Goal: Navigation & Orientation: Go to known website

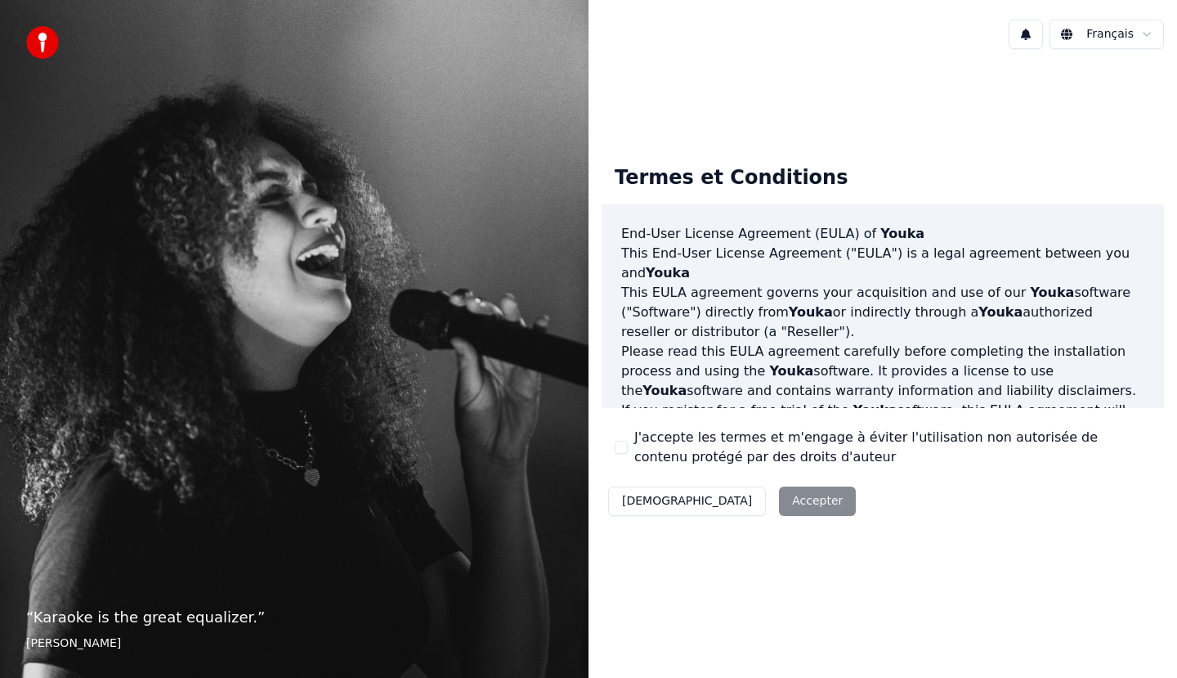
click at [733, 499] on div "Décliner Accepter" at bounding box center [732, 501] width 261 height 42
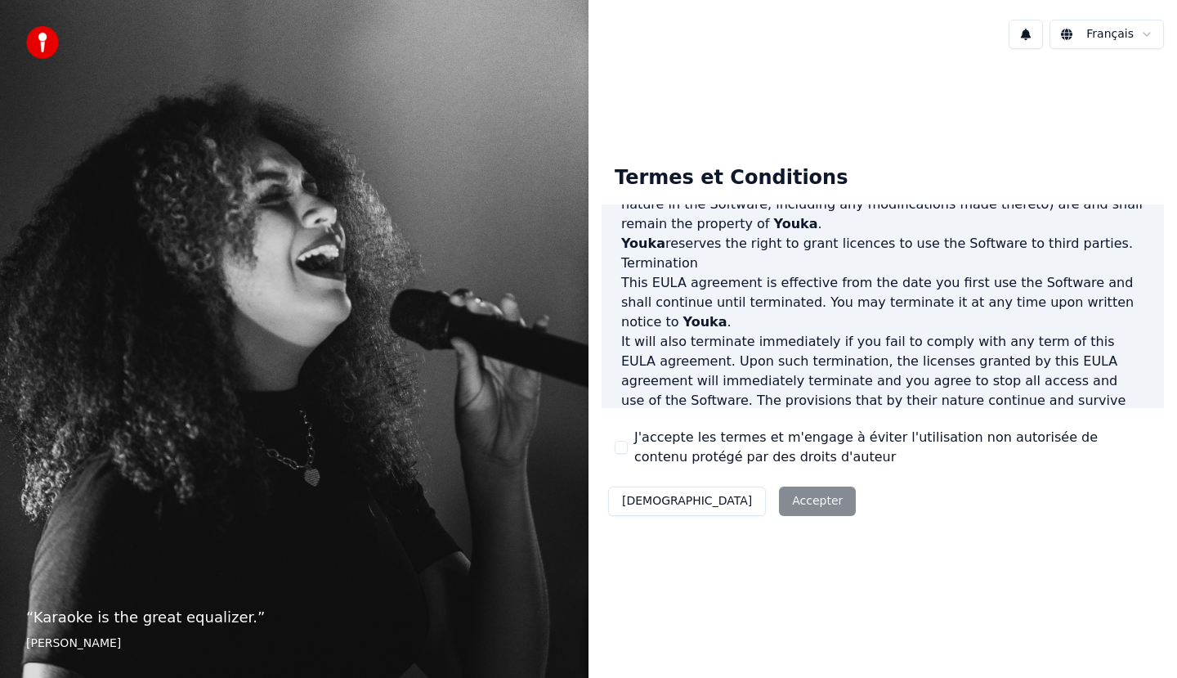
scroll to position [993, 0]
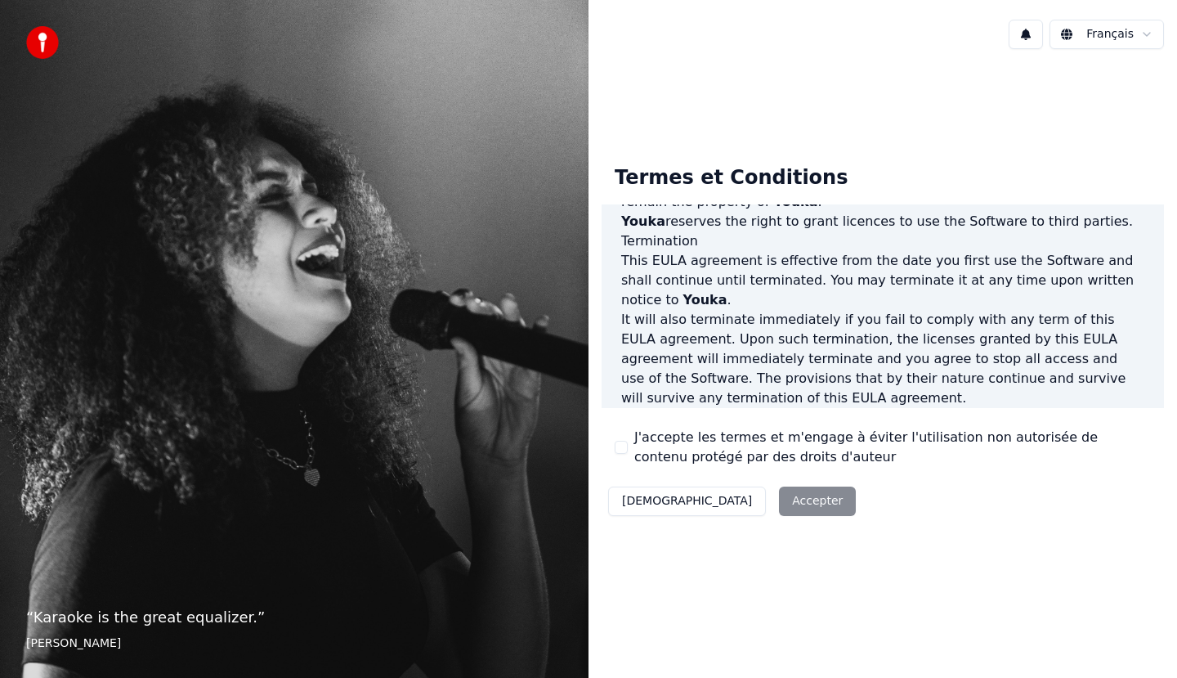
click at [725, 500] on div "Décliner Accepter" at bounding box center [732, 501] width 261 height 42
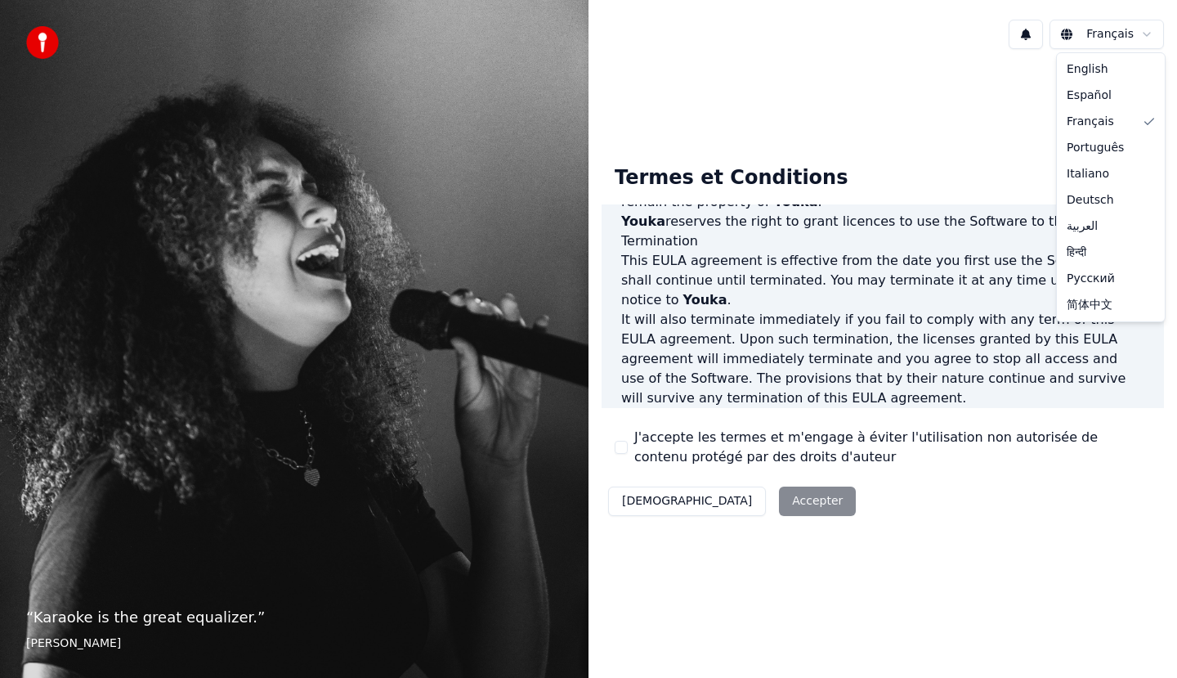
click at [1107, 36] on html "“ Karaoke is the great equalizer. ” Aisha Tyler Français Termes et Conditions E…" at bounding box center [588, 339] width 1177 height 678
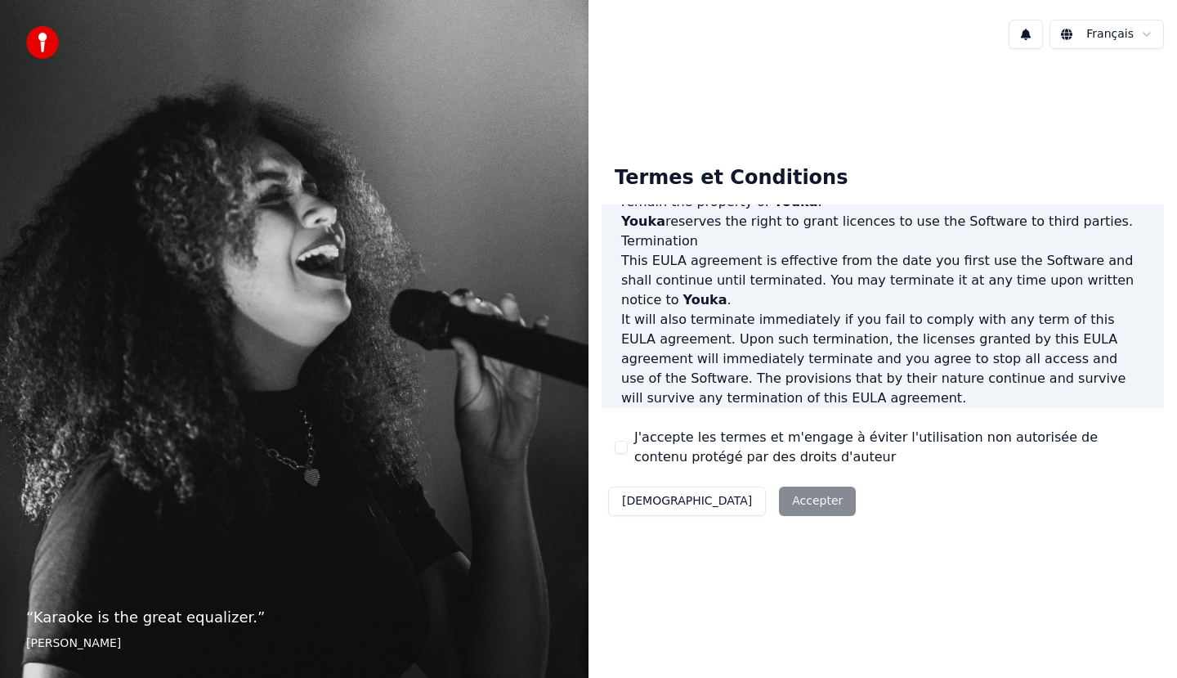
click at [724, 506] on div "Décliner Accepter" at bounding box center [732, 501] width 261 height 42
click at [727, 503] on div "Décliner Accepter" at bounding box center [732, 501] width 261 height 42
click at [731, 503] on div "Décliner Accepter" at bounding box center [732, 501] width 261 height 42
click at [726, 500] on div "Décliner Accepter" at bounding box center [732, 501] width 261 height 42
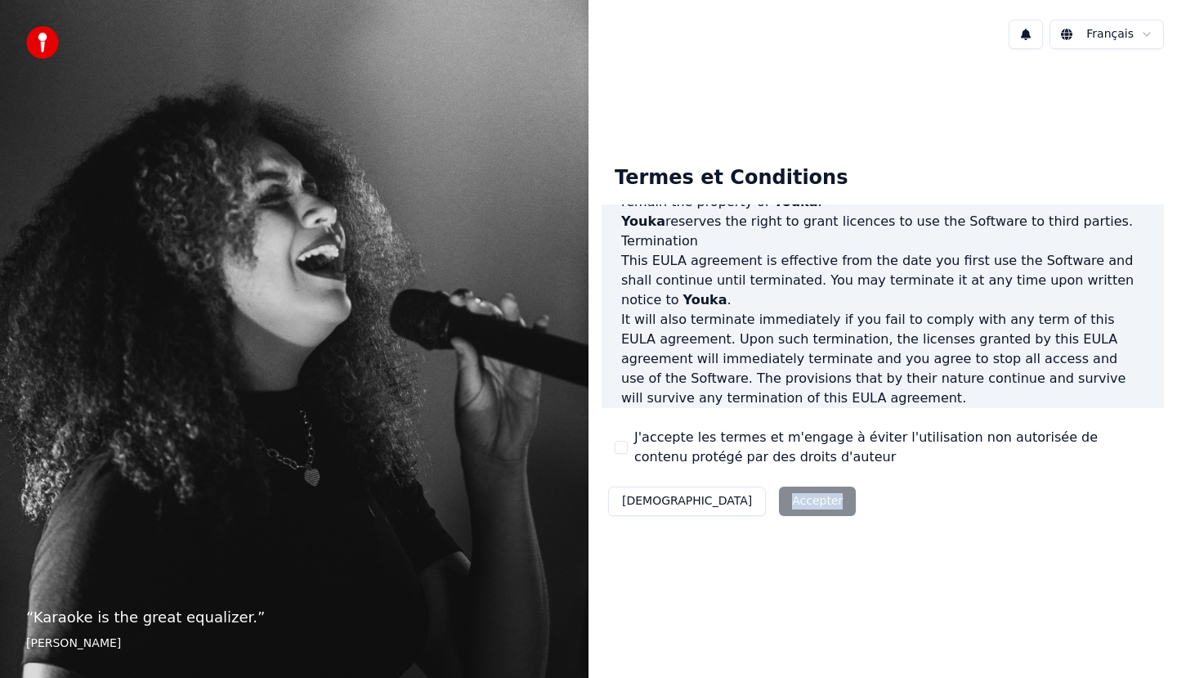
click at [46, 45] on img at bounding box center [42, 42] width 33 height 33
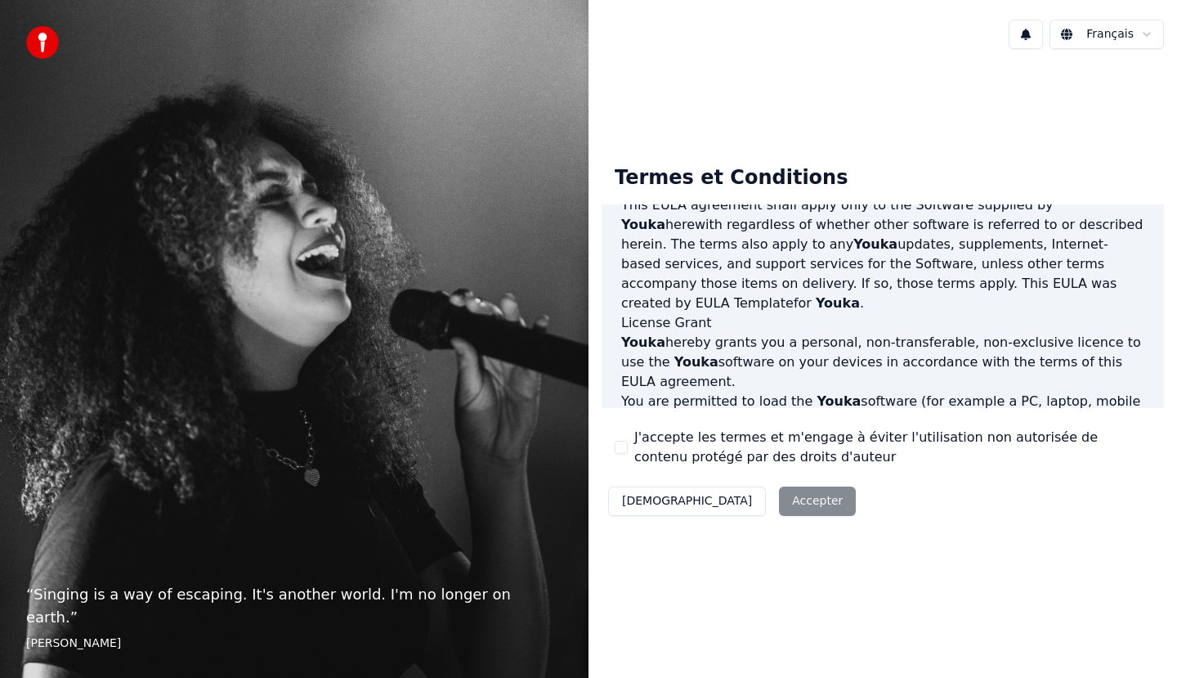
scroll to position [993, 0]
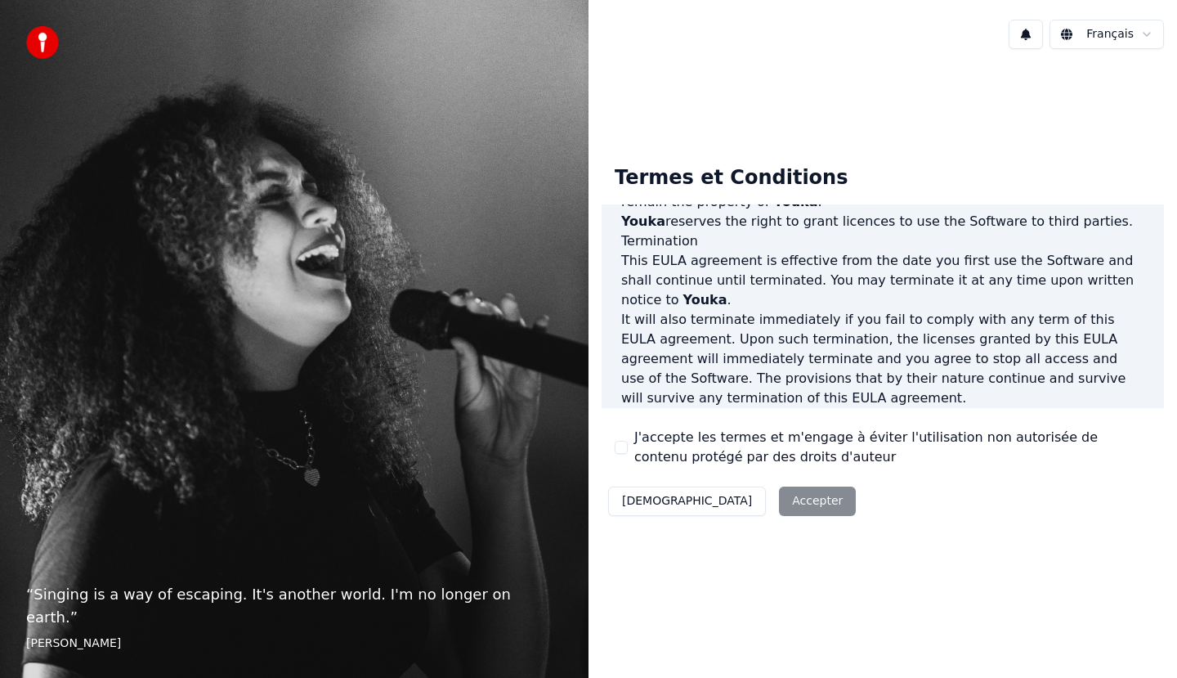
click at [738, 502] on div "Décliner Accepter" at bounding box center [732, 501] width 261 height 42
click at [727, 503] on div "Décliner Accepter" at bounding box center [732, 501] width 261 height 42
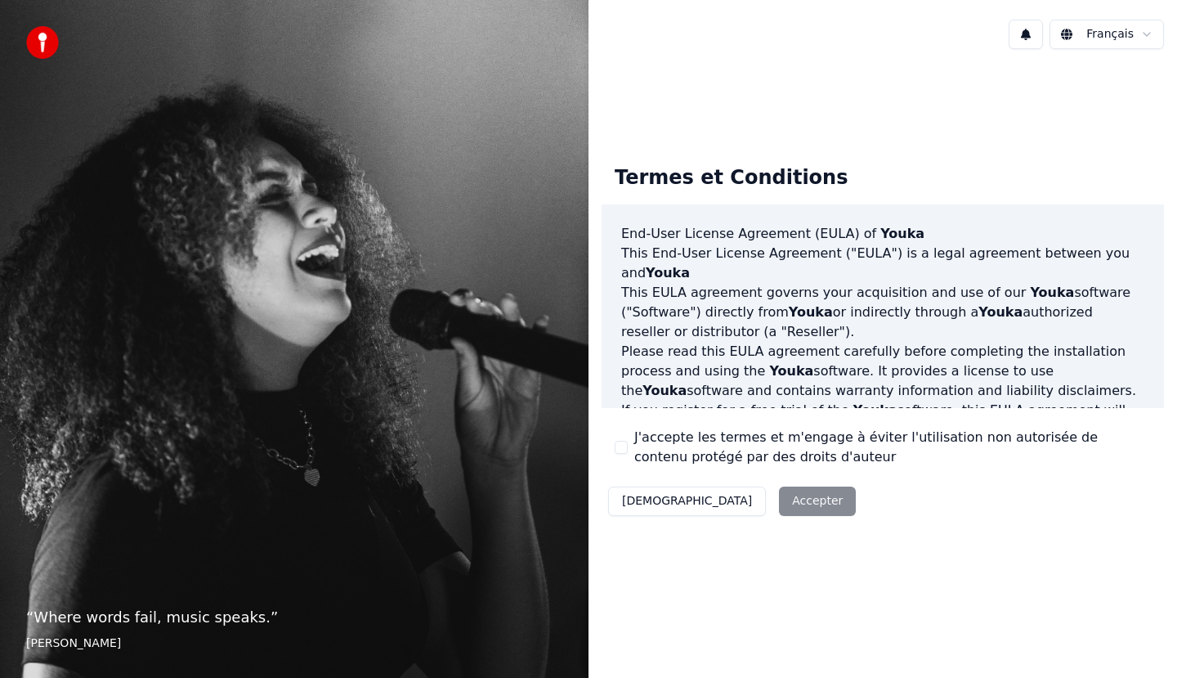
click at [731, 499] on div "Décliner Accepter" at bounding box center [732, 501] width 261 height 42
click at [731, 500] on div "Décliner Accepter" at bounding box center [732, 501] width 261 height 42
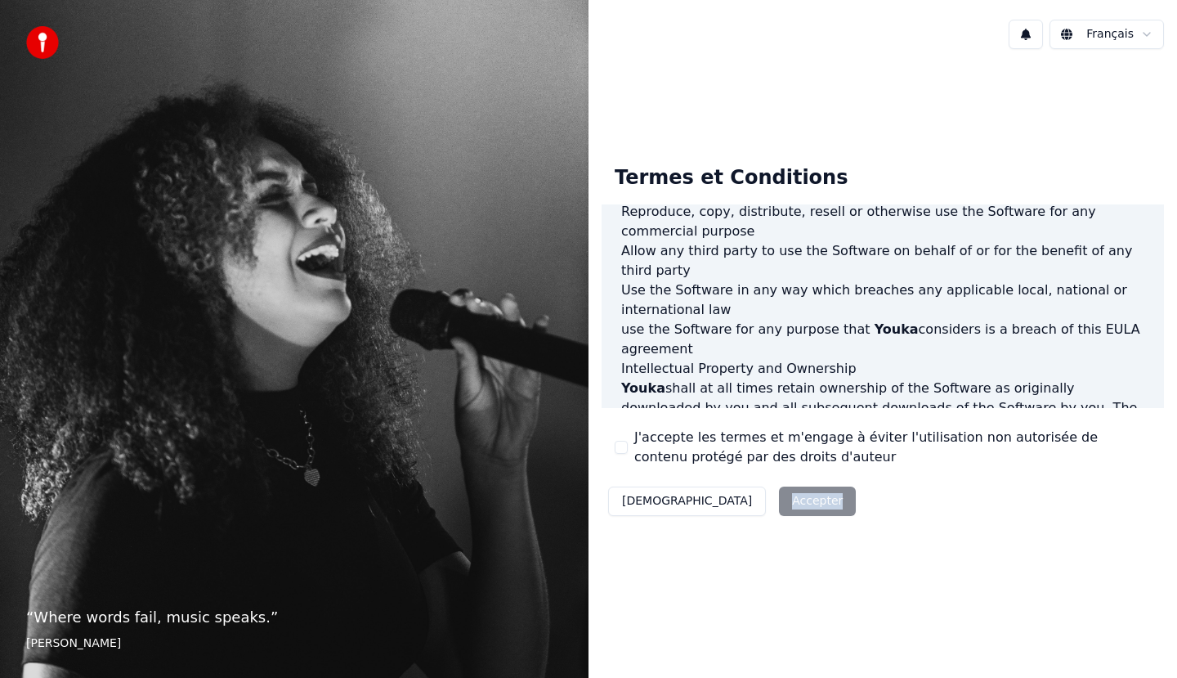
scroll to position [993, 0]
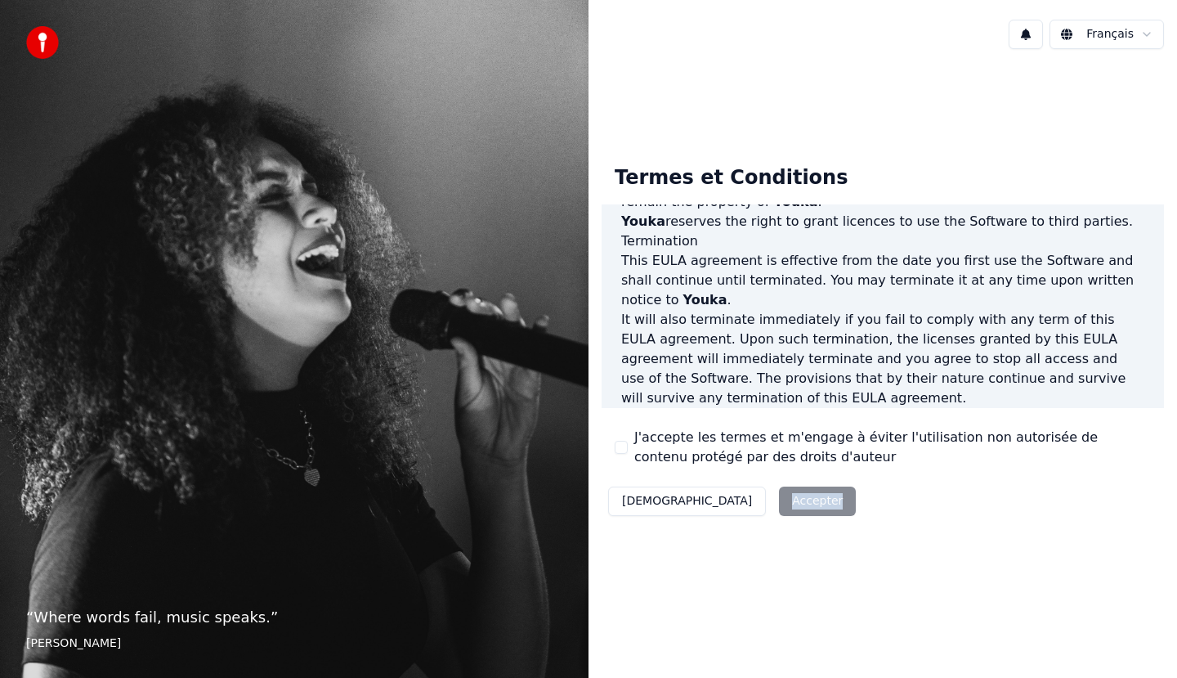
click at [730, 501] on div "Décliner Accepter" at bounding box center [732, 501] width 261 height 42
click at [737, 512] on div "Décliner Accepter" at bounding box center [732, 501] width 261 height 42
click at [731, 508] on div "Décliner Accepter" at bounding box center [732, 501] width 261 height 42
click at [731, 499] on div "Décliner Accepter" at bounding box center [732, 501] width 261 height 42
click at [644, 501] on button "[DEMOGRAPHIC_DATA]" at bounding box center [687, 500] width 158 height 29
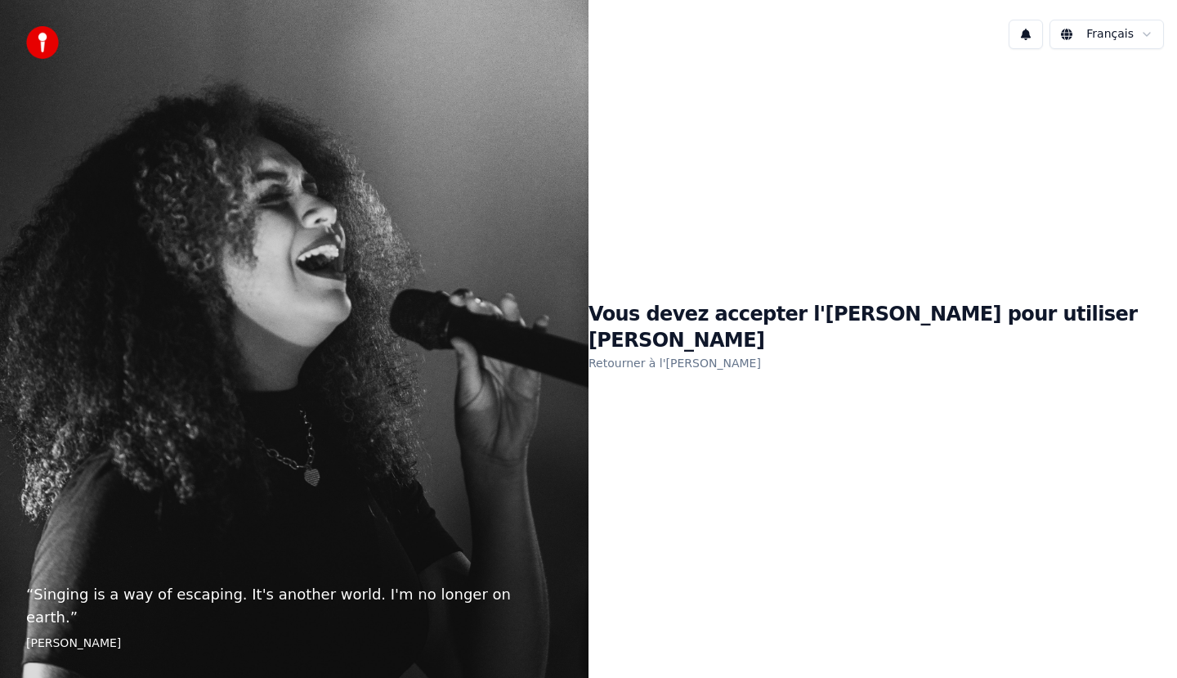
click at [755, 352] on link "Retourner à l'EULA" at bounding box center [674, 363] width 172 height 26
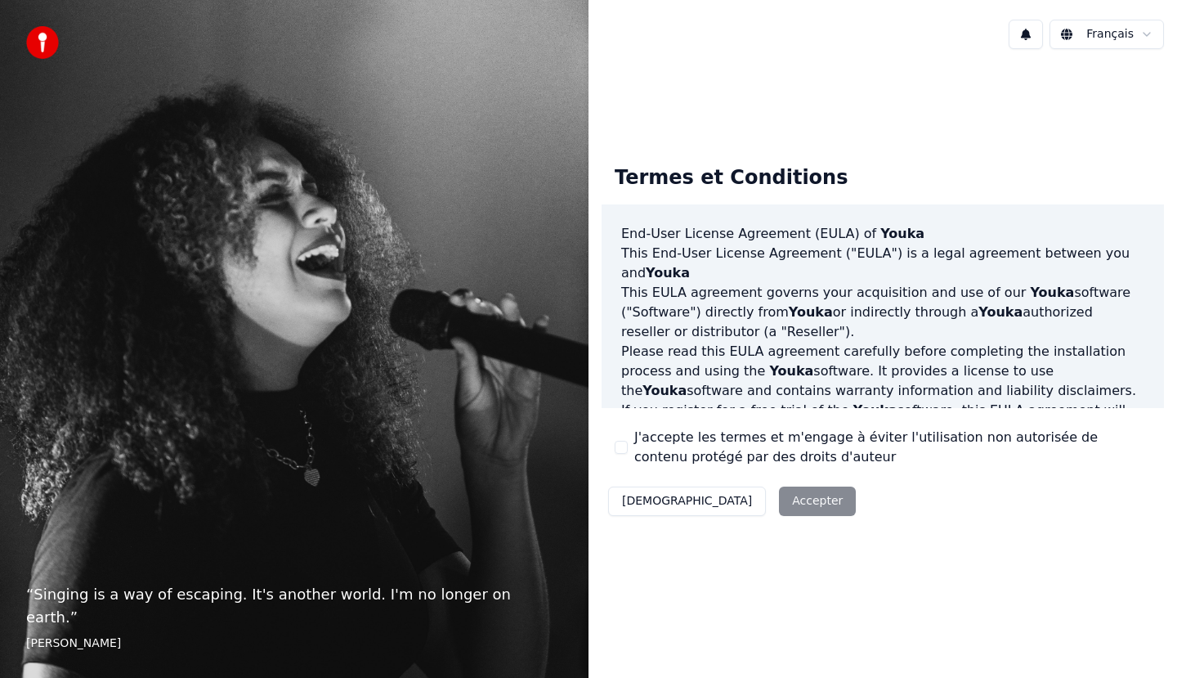
click at [718, 502] on div "Décliner Accepter" at bounding box center [732, 501] width 261 height 42
click at [732, 503] on div "Décliner Accepter" at bounding box center [732, 501] width 261 height 42
click at [43, 45] on img at bounding box center [42, 42] width 33 height 33
click at [727, 500] on div "Décliner Accepter" at bounding box center [732, 501] width 261 height 42
